Goal: Transaction & Acquisition: Purchase product/service

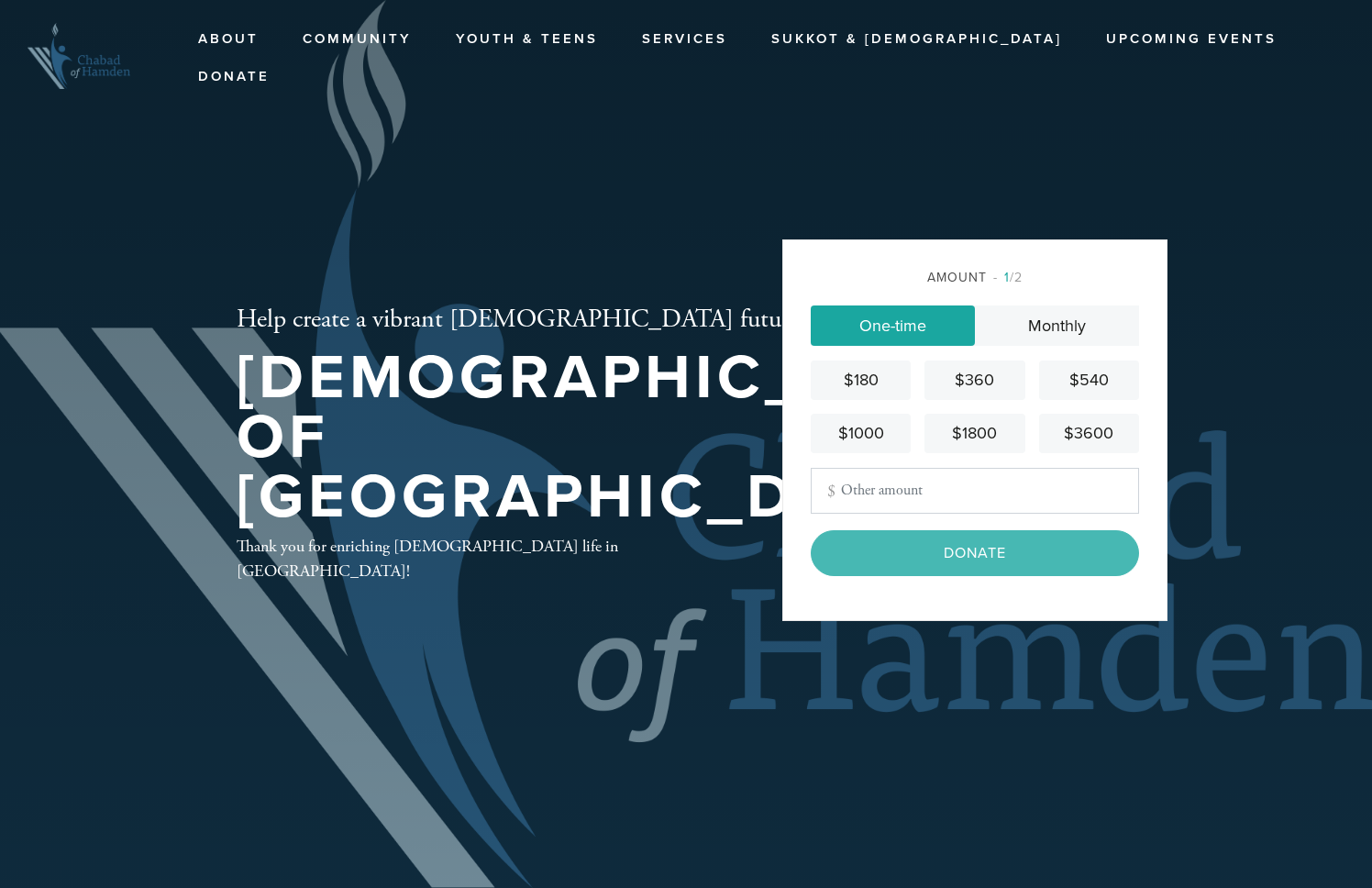
type input "18"
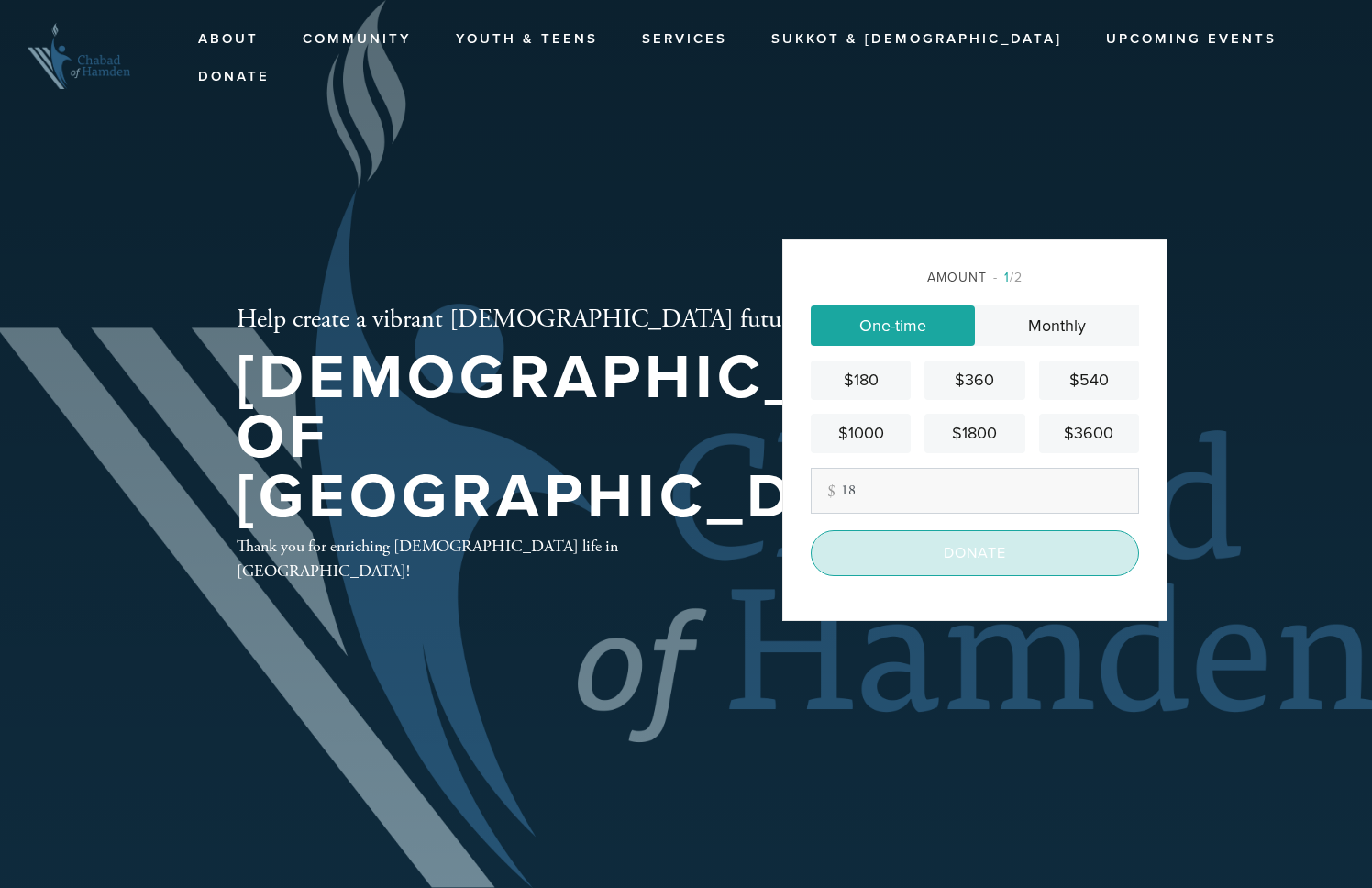
click at [951, 563] on input "Donate" at bounding box center [976, 553] width 329 height 46
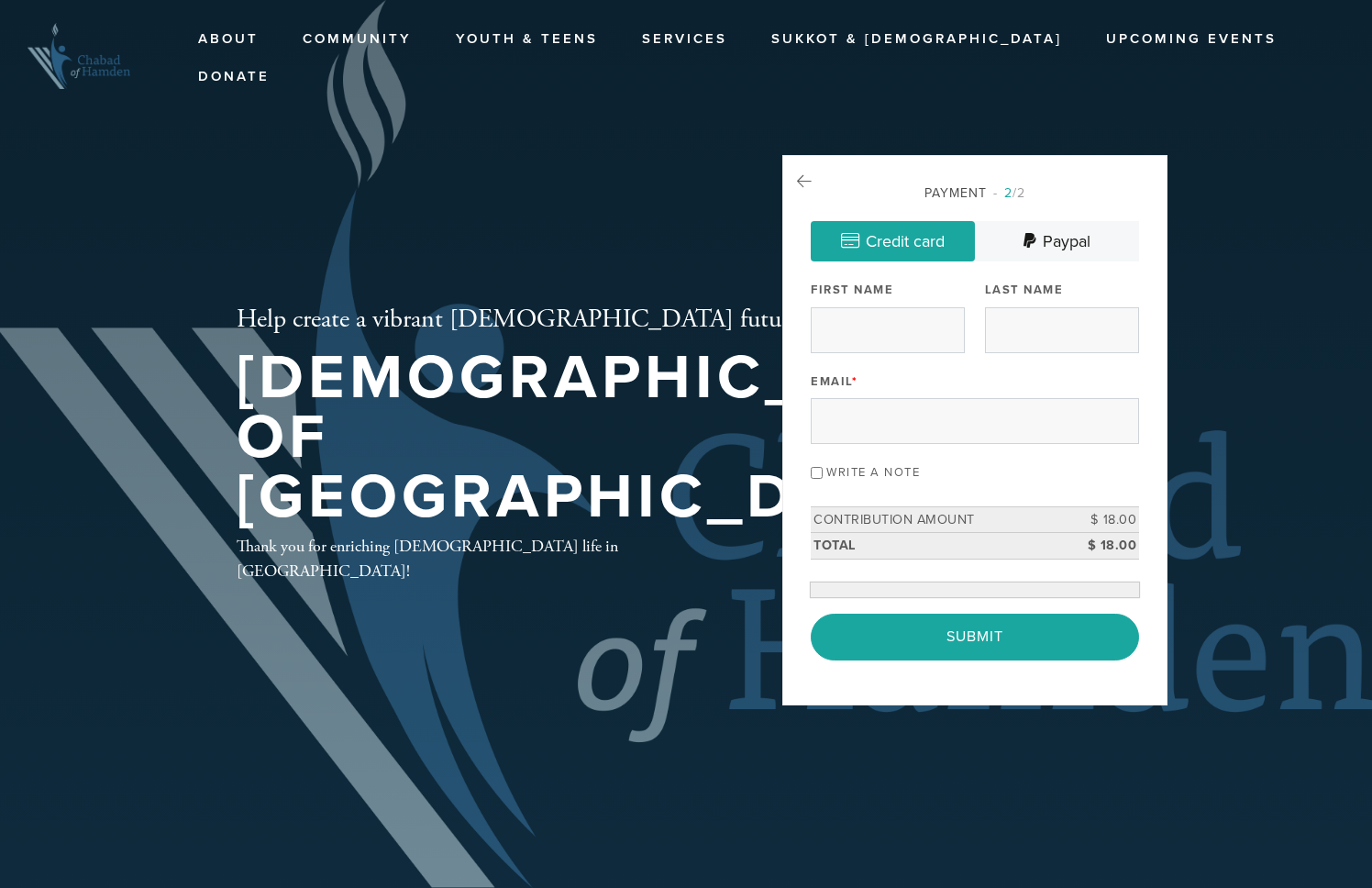
click at [870, 368] on div "Email *" at bounding box center [976, 405] width 329 height 76
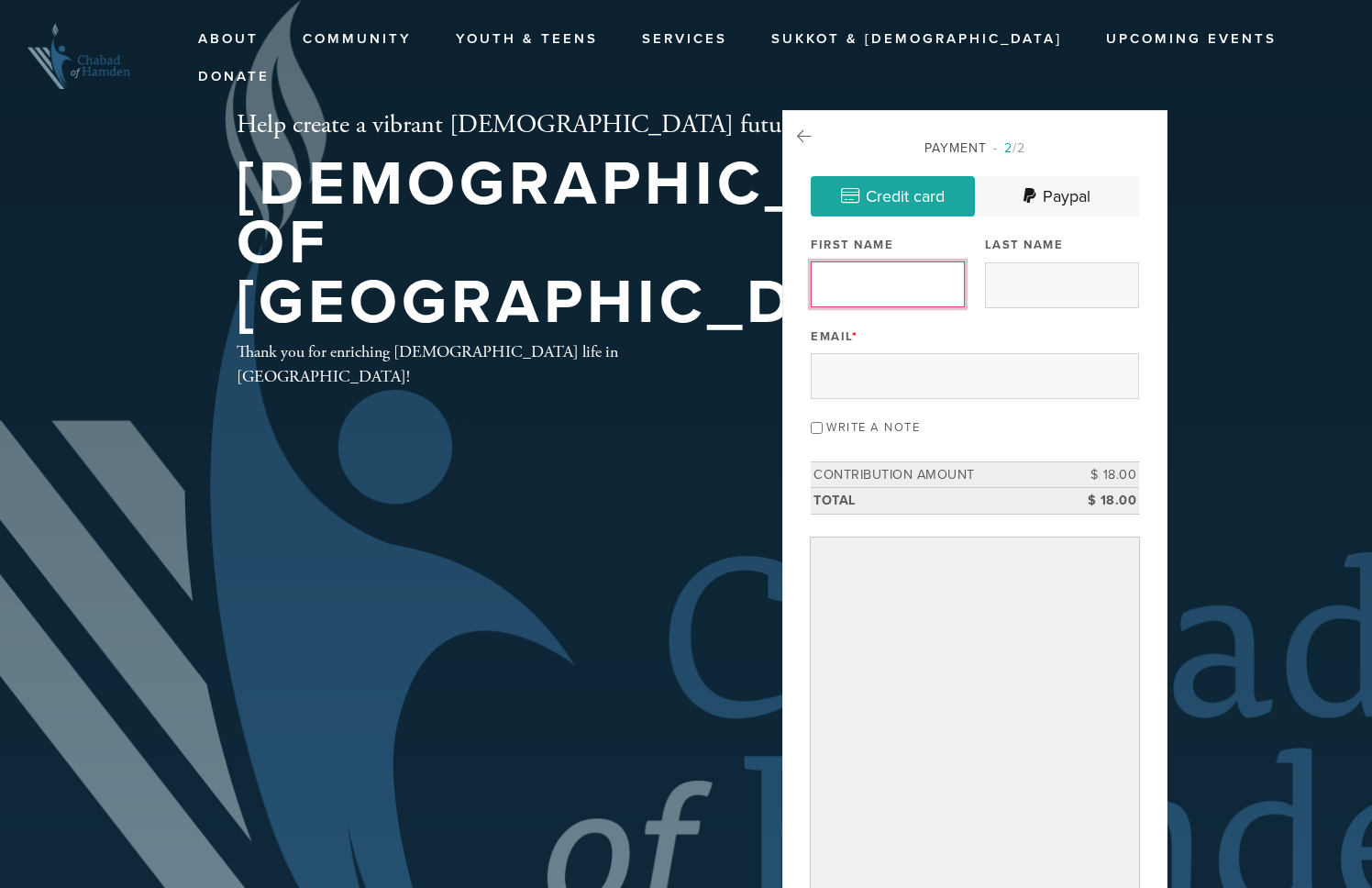
click at [860, 285] on input "First Name" at bounding box center [888, 284] width 154 height 46
type input "Kevin"
click at [1029, 282] on input "Last Name" at bounding box center [1063, 284] width 154 height 46
type input "Sherwin"
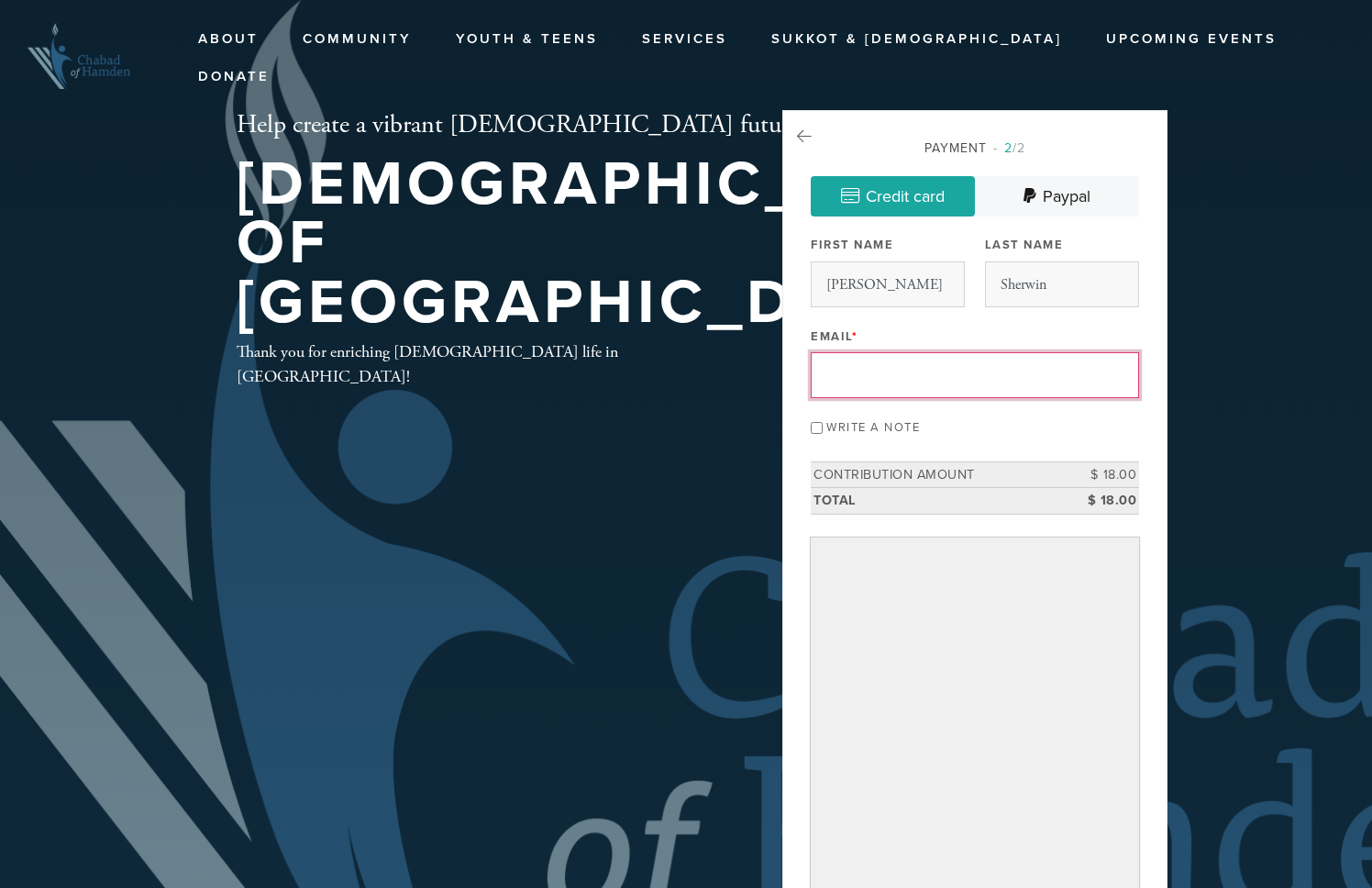
click at [971, 379] on input "Email *" at bounding box center [976, 375] width 329 height 46
type input "kevinsherwinmusic@gmail.com"
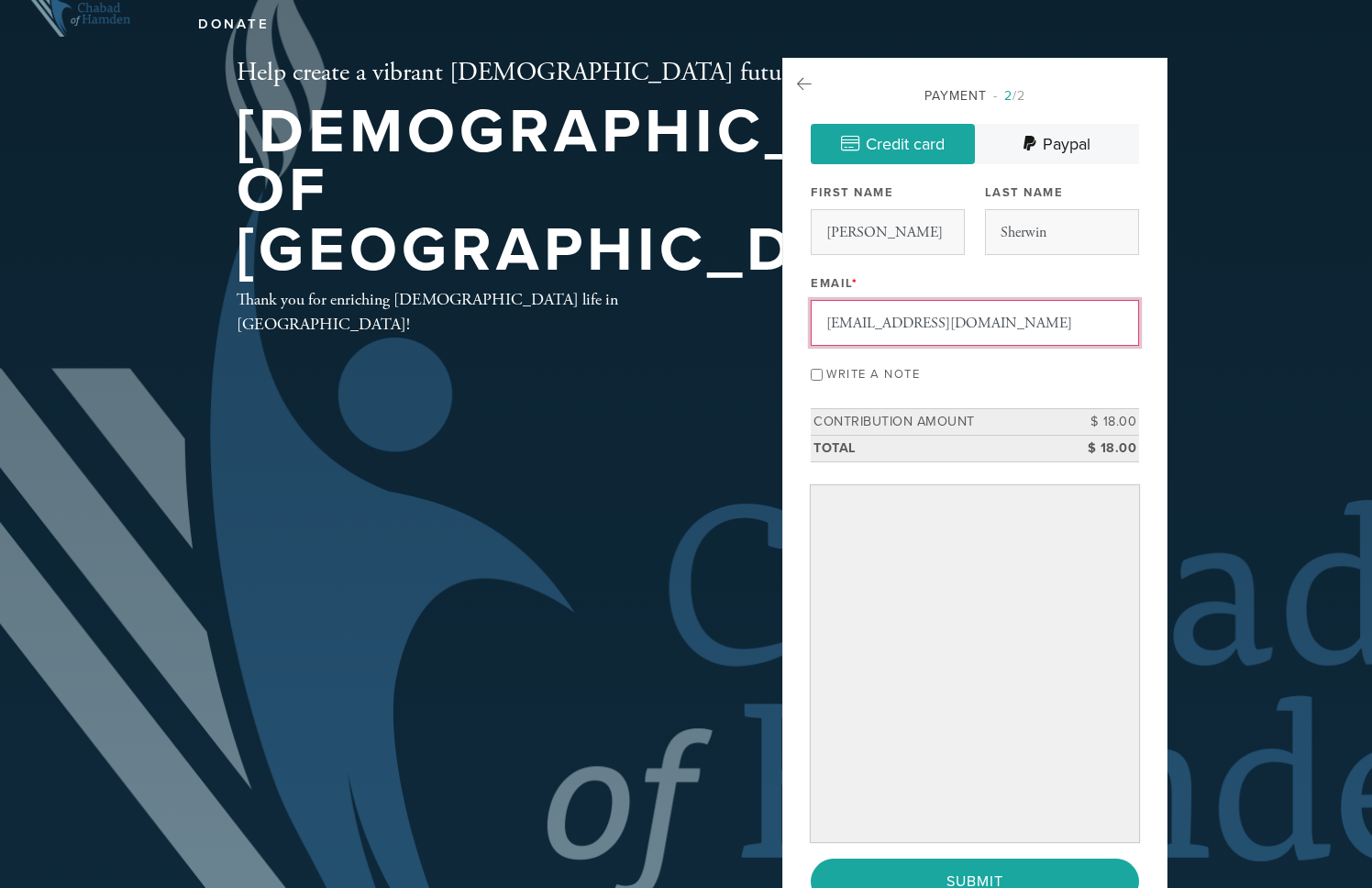
scroll to position [57, 0]
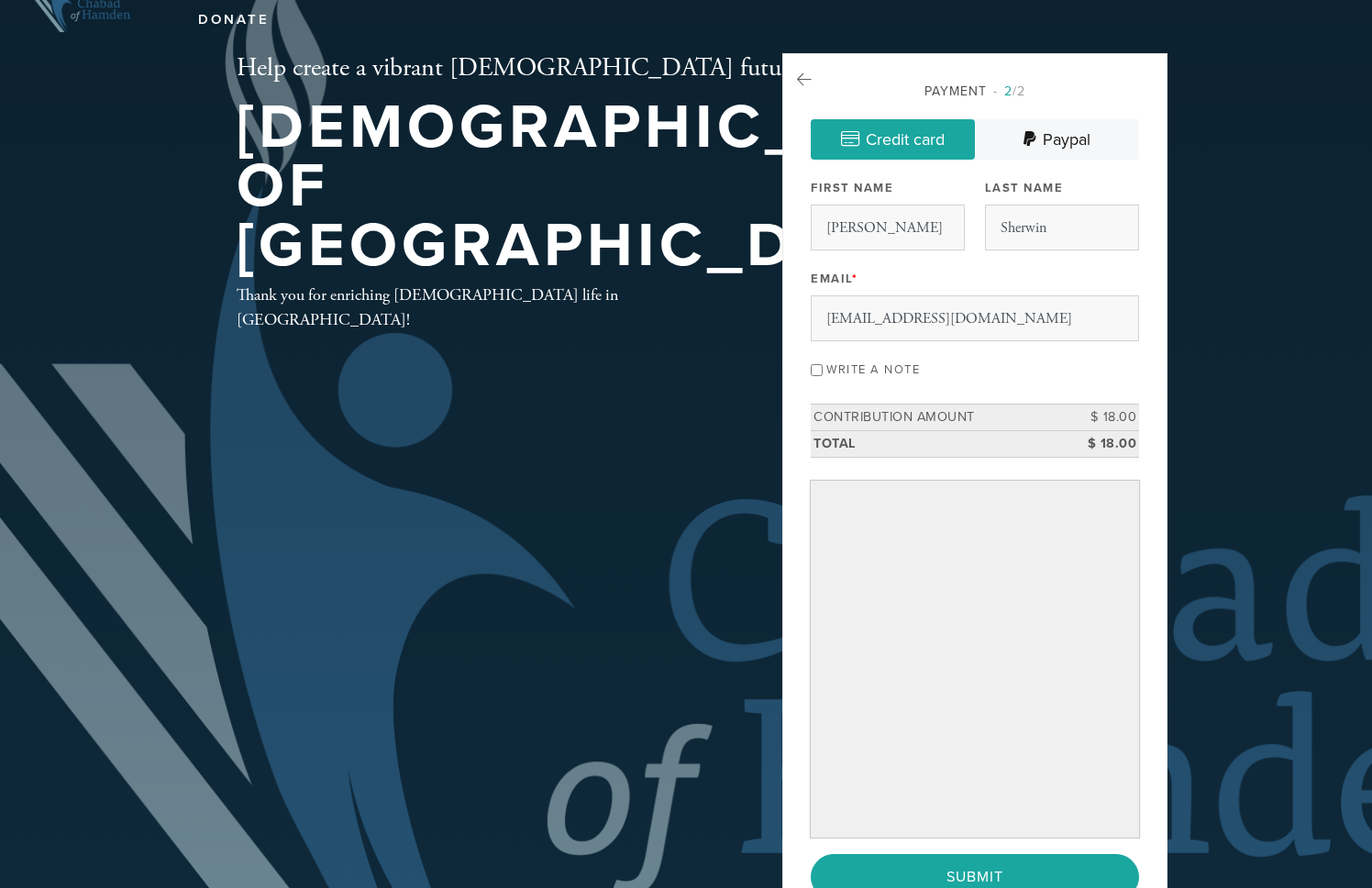
click at [716, 573] on div "Help create a vibrant Jewish future in our community! Chabad of Hamden Thank yo…" at bounding box center [686, 513] width 991 height 919
click at [937, 866] on input "Submit" at bounding box center [976, 877] width 329 height 46
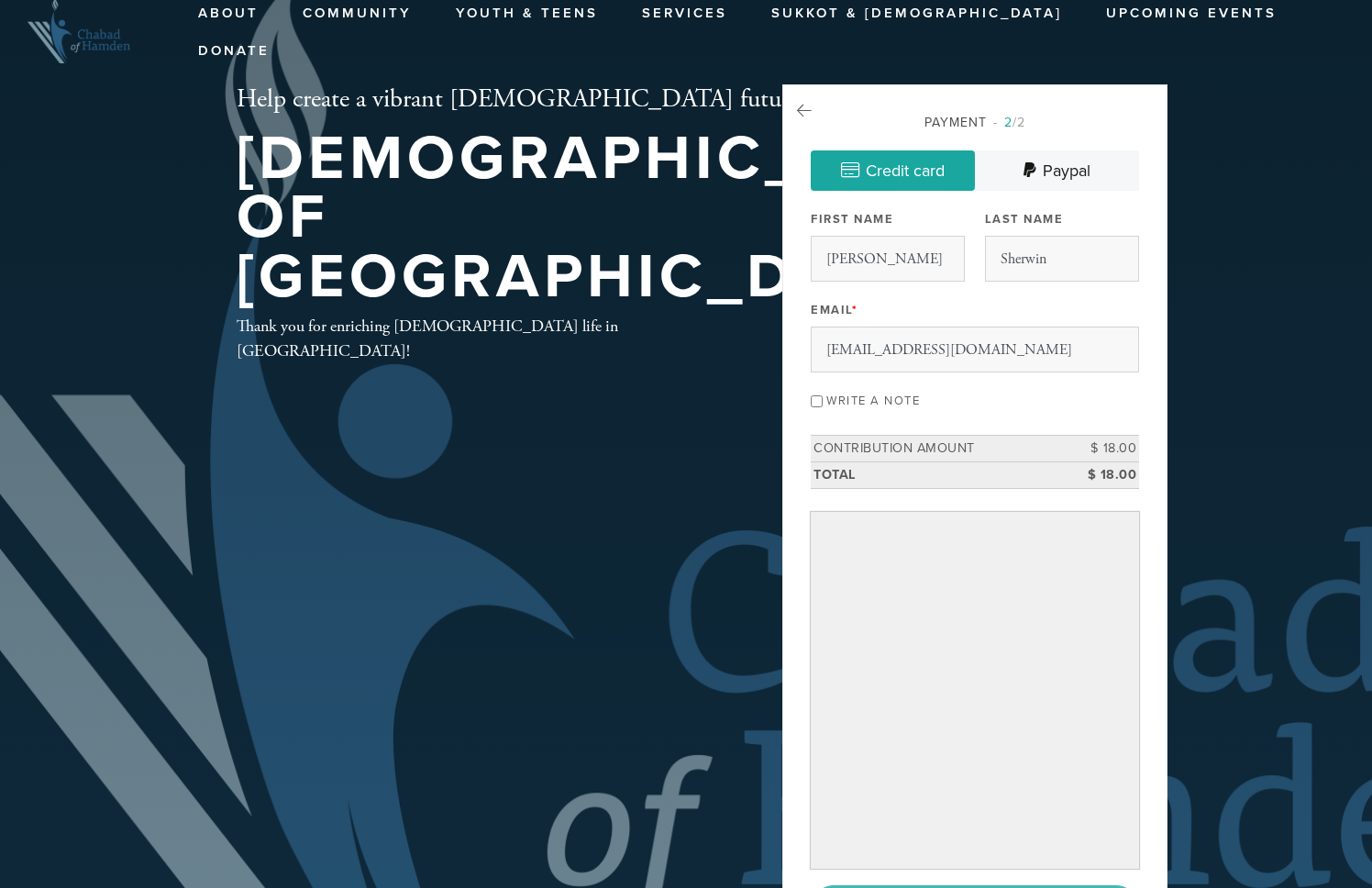
scroll to position [160, 0]
